Goal: Information Seeking & Learning: Find specific fact

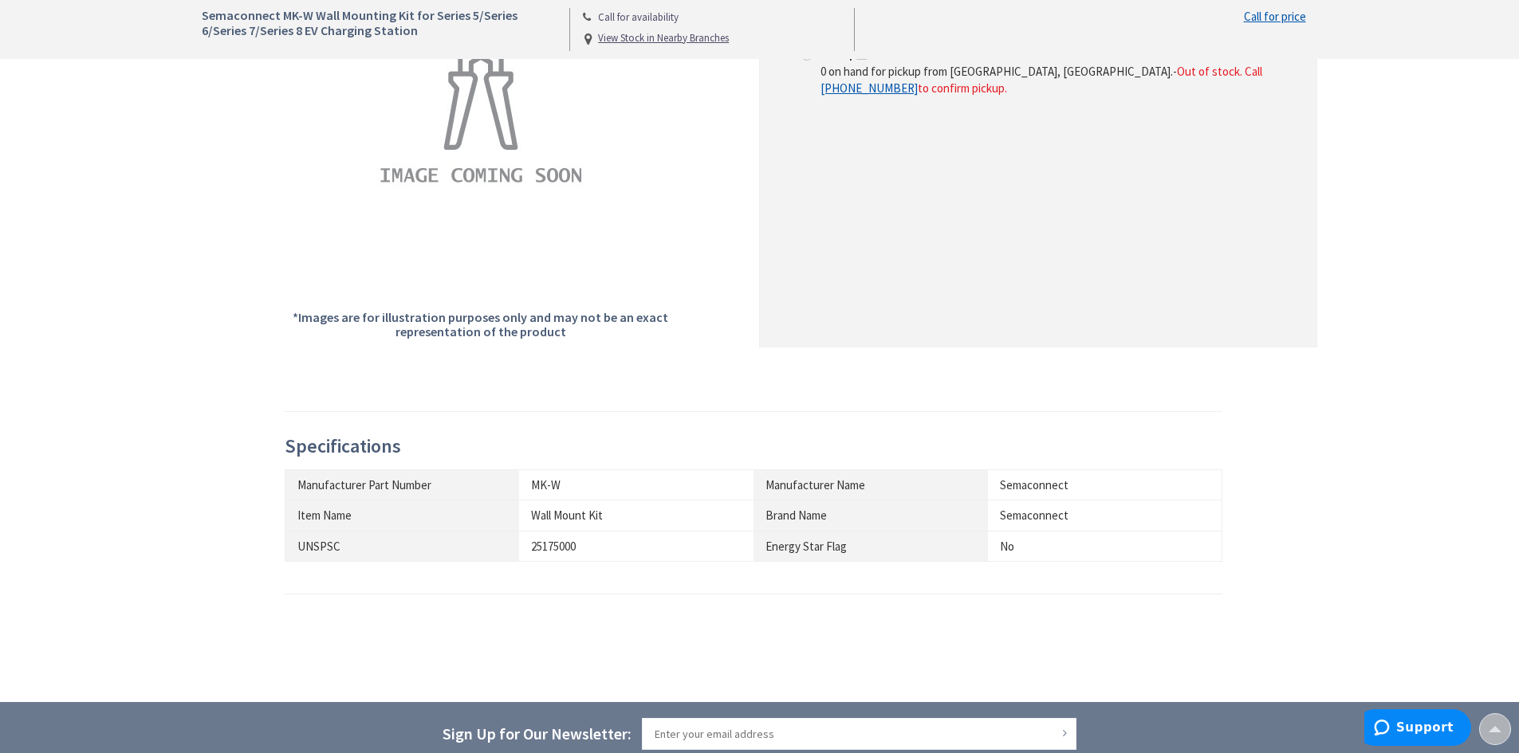
scroll to position [478, 0]
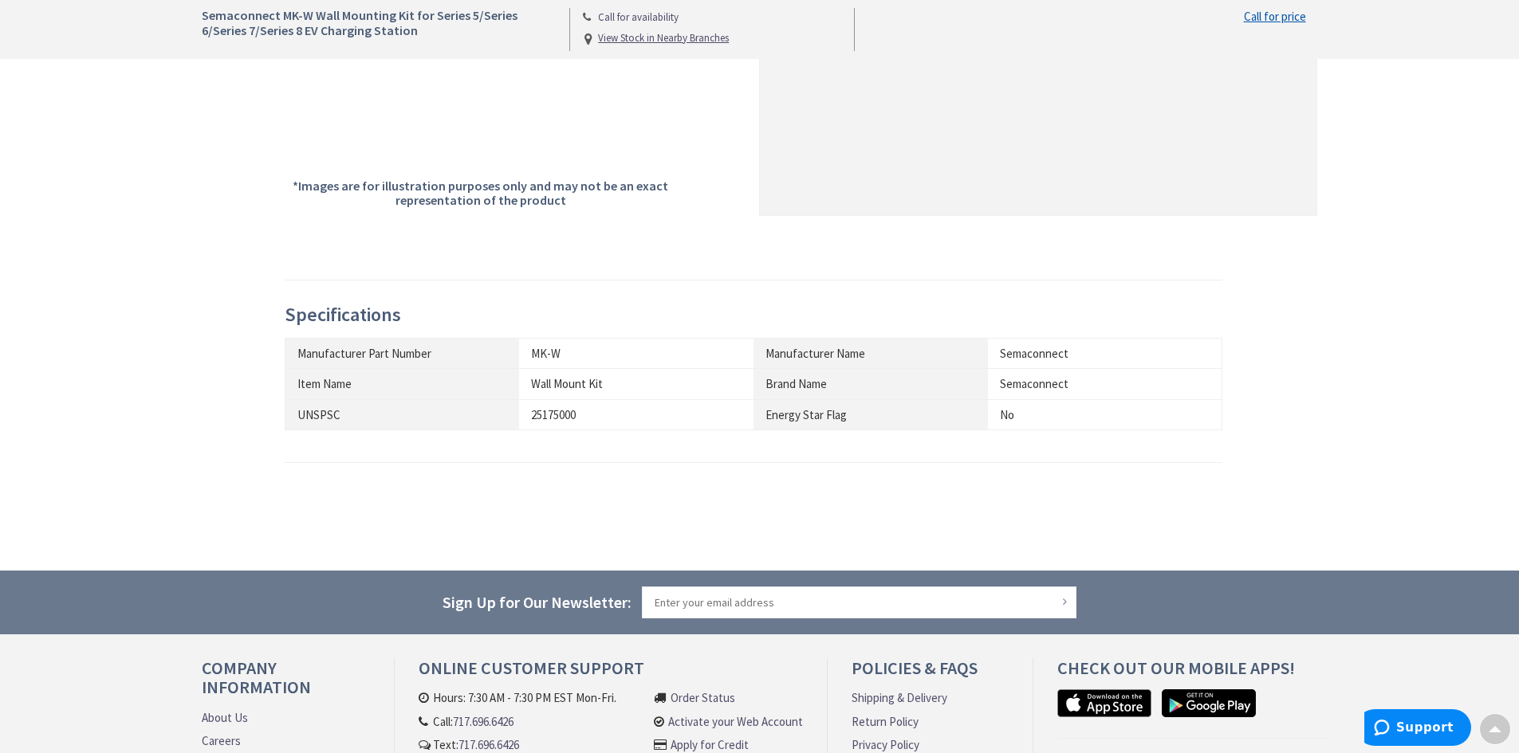
click at [498, 428] on th "UNSPSC" at bounding box center [402, 414] width 234 height 30
drag, startPoint x: 537, startPoint y: 418, endPoint x: 573, endPoint y: 420, distance: 36.0
click at [573, 420] on div "25175000" at bounding box center [636, 415] width 210 height 17
click at [615, 419] on div "25175000" at bounding box center [636, 415] width 210 height 17
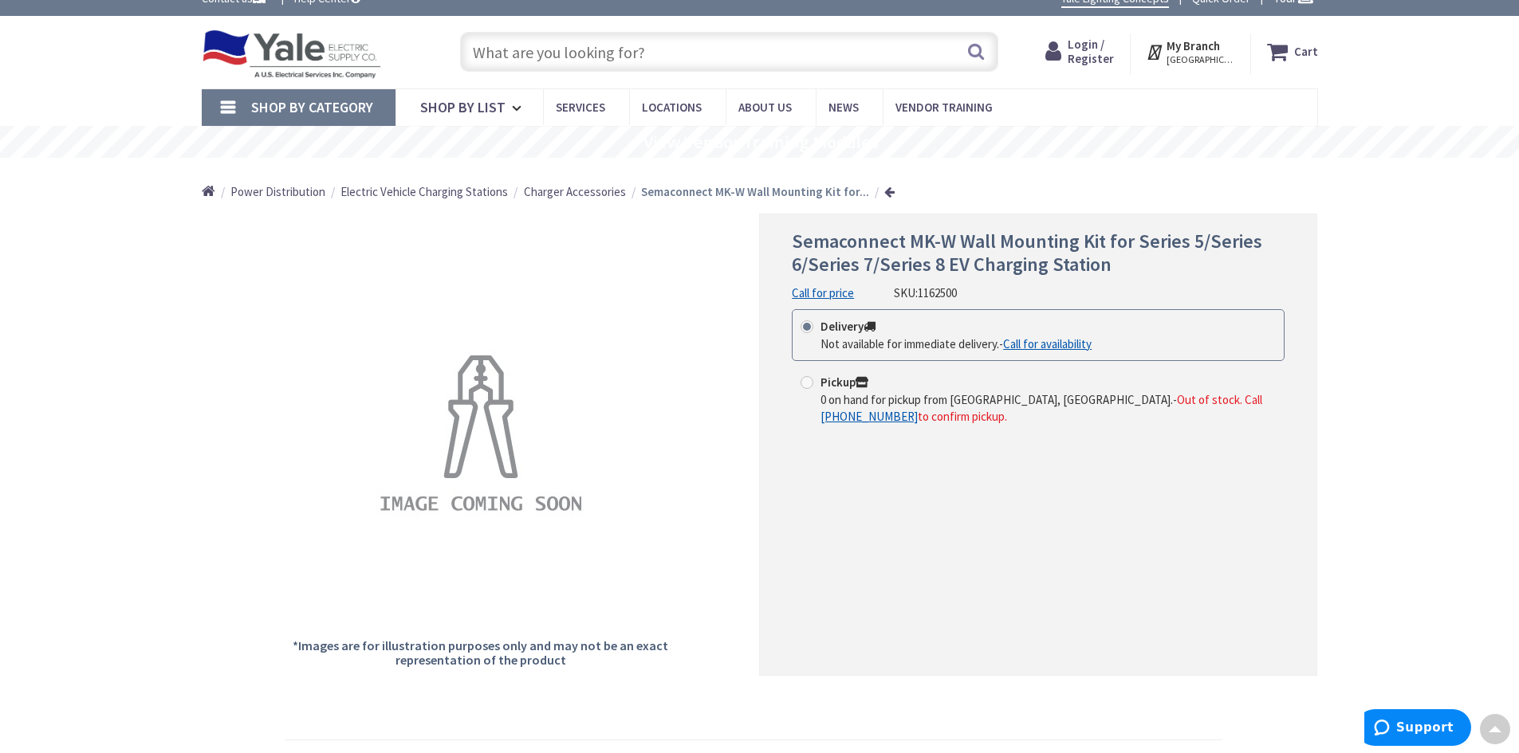
scroll to position [0, 0]
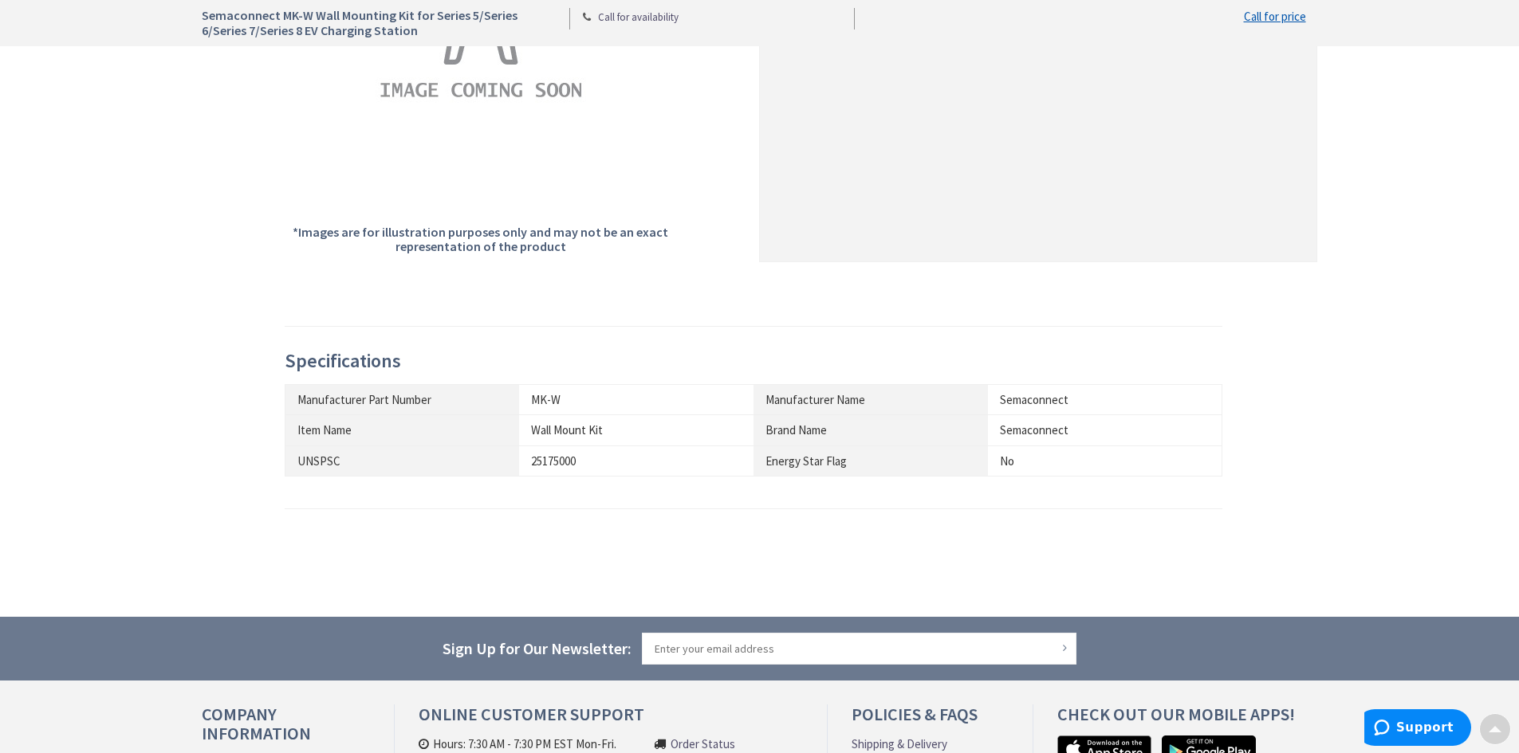
scroll to position [558, 0]
